Goal: Transaction & Acquisition: Purchase product/service

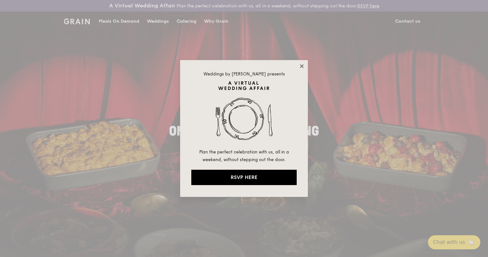
click at [303, 66] on icon at bounding box center [302, 66] width 6 height 6
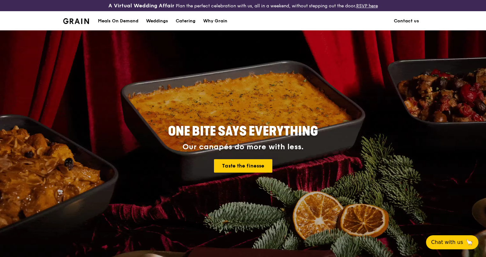
click at [123, 20] on div "Meals On Demand" at bounding box center [118, 20] width 41 height 19
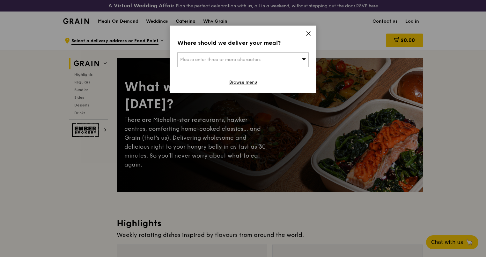
click at [309, 32] on icon at bounding box center [309, 34] width 6 height 6
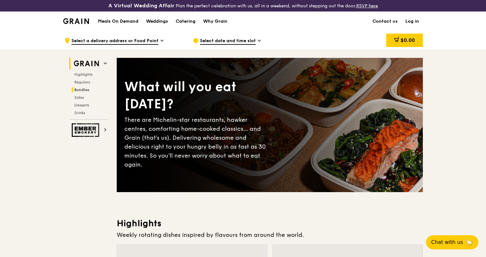
click at [89, 89] on h2 "Bundles" at bounding box center [90, 89] width 36 height 5
click at [125, 22] on h1 "Meals On Demand" at bounding box center [118, 21] width 41 height 6
click at [81, 88] on span "Bundles" at bounding box center [81, 89] width 15 height 4
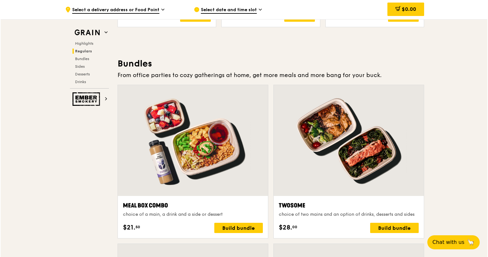
scroll to position [969, 0]
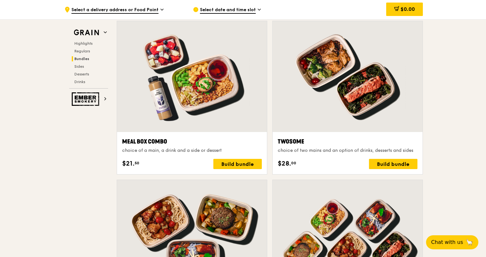
click at [152, 137] on div "Meal Box Combo" at bounding box center [192, 141] width 140 height 9
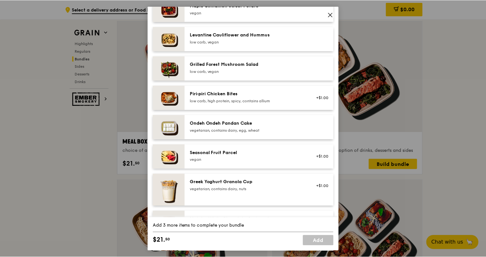
scroll to position [319, 0]
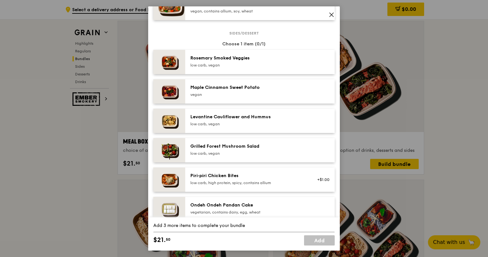
click at [332, 16] on icon at bounding box center [331, 15] width 4 height 4
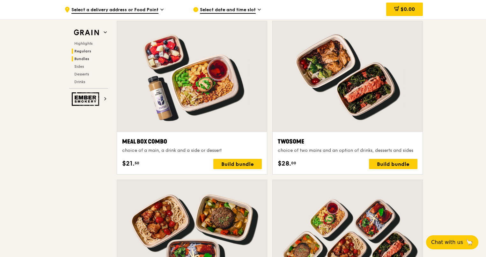
click at [78, 49] on span "Regulars" at bounding box center [82, 51] width 17 height 4
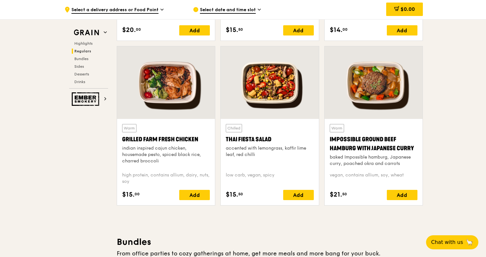
scroll to position [725, 0]
